Goal: Transaction & Acquisition: Purchase product/service

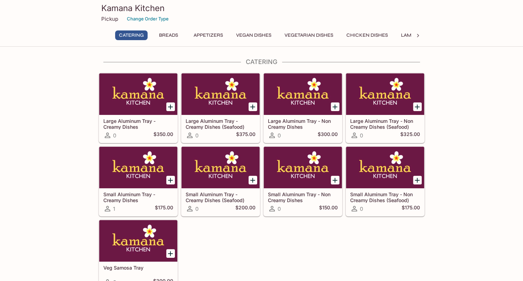
click at [148, 100] on div at bounding box center [138, 93] width 78 height 41
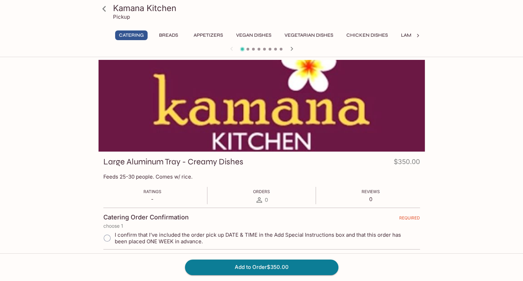
click at [291, 49] on icon "button" at bounding box center [292, 49] width 8 height 8
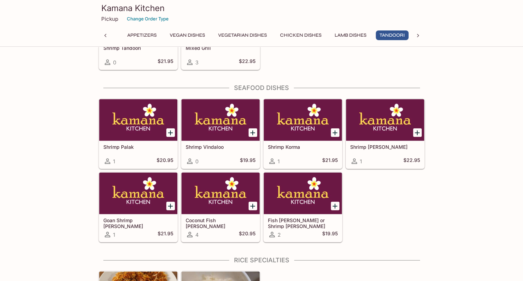
scroll to position [1729, 0]
